Goal: Check status: Check status

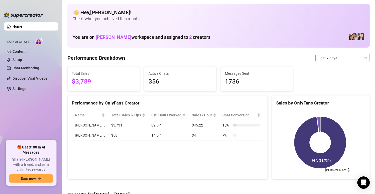
click at [223, 58] on span "Last 7 days" at bounding box center [343, 58] width 48 height 8
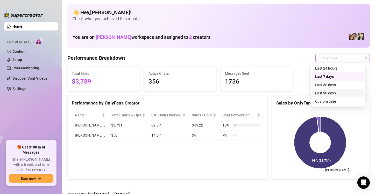
click at [223, 95] on div "Last 90 days" at bounding box center [338, 93] width 46 height 6
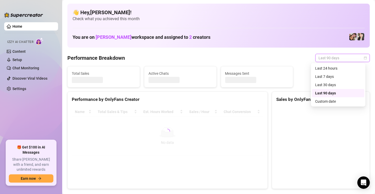
click at [223, 60] on span "Last 90 days" at bounding box center [343, 58] width 48 height 8
click at [223, 99] on div "Custom date" at bounding box center [338, 102] width 46 height 6
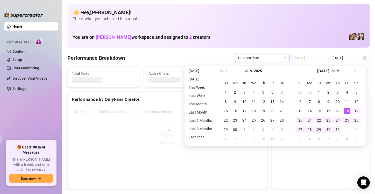
type input "[DATE]"
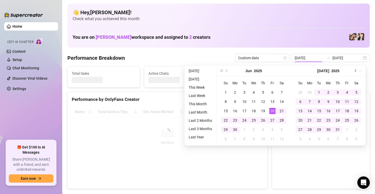
click at [223, 73] on button "Next month (PageDown)" at bounding box center [355, 71] width 6 height 10
click at [223, 70] on span "Next month (PageDown)" at bounding box center [355, 71] width 3 height 3
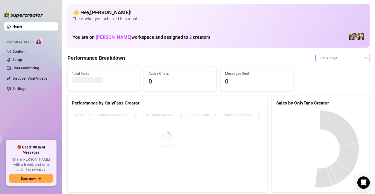
click at [355, 57] on span "Last 7 days" at bounding box center [343, 58] width 48 height 8
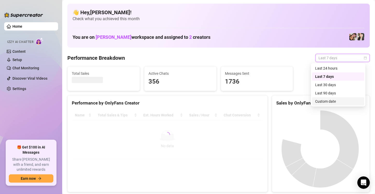
click at [336, 100] on div "Custom date" at bounding box center [338, 102] width 46 height 6
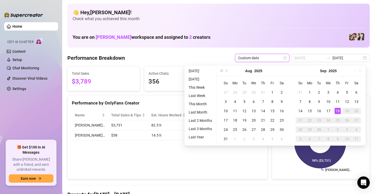
type input "[DATE]"
click at [337, 109] on div "18" at bounding box center [338, 111] width 6 height 6
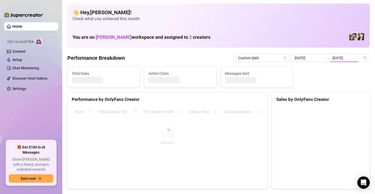
type input "[DATE]"
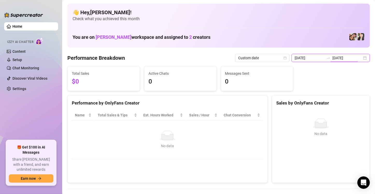
click at [357, 55] on input "[DATE]" at bounding box center [348, 58] width 30 height 6
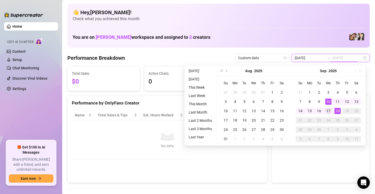
type input "2025-09-17"
click at [327, 109] on div "17" at bounding box center [328, 111] width 6 height 6
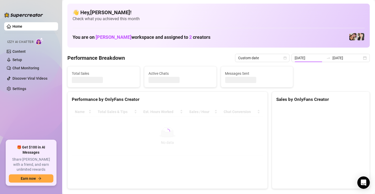
type input "2025-09-17"
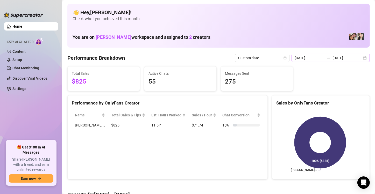
click at [364, 58] on div "2025-09-17 2025-09-17" at bounding box center [331, 58] width 78 height 8
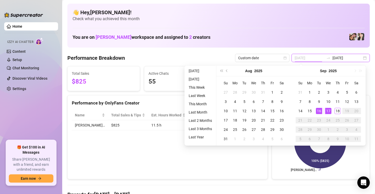
type input "2025-09-16"
click at [318, 109] on div "16" at bounding box center [319, 111] width 6 height 6
click at [318, 110] on div "16" at bounding box center [319, 111] width 6 height 6
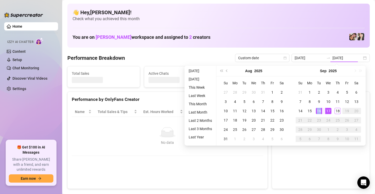
type input "2025-09-16"
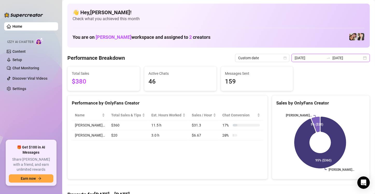
click at [355, 57] on input "2025-09-16" at bounding box center [348, 58] width 30 height 6
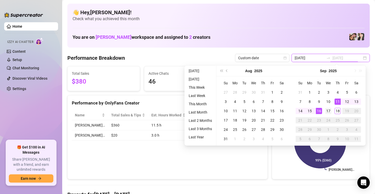
type input "2025-09-17"
drag, startPoint x: 328, startPoint y: 109, endPoint x: 338, endPoint y: 93, distance: 19.3
click at [328, 110] on div "17" at bounding box center [328, 111] width 6 height 6
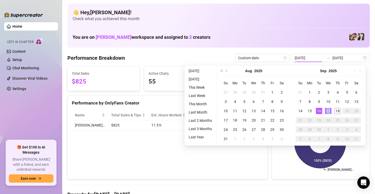
type input "2025-09-17"
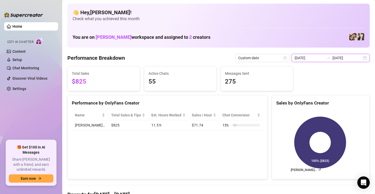
click at [357, 56] on input "2025-09-17" at bounding box center [348, 58] width 30 height 6
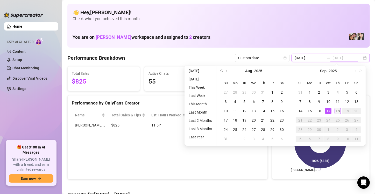
type input "[DATE]"
click at [335, 109] on div "18" at bounding box center [338, 111] width 6 height 6
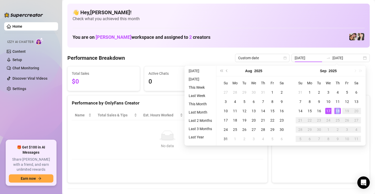
type input "[DATE]"
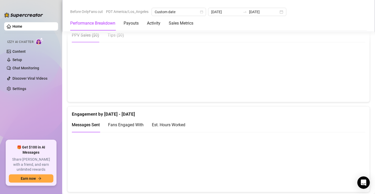
scroll to position [233, 0]
